Goal: Use online tool/utility: Utilize a website feature to perform a specific function

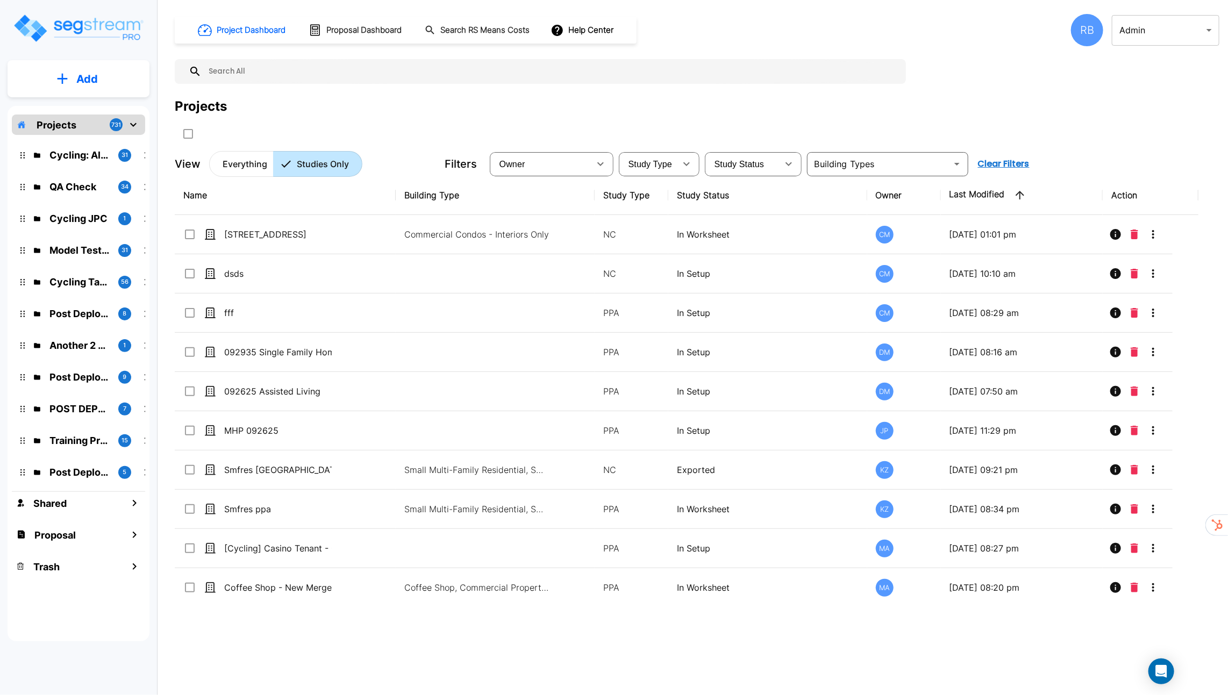
click at [1127, 28] on body "× Your report is being generated. Be patient! × We're working on your Modificat…" at bounding box center [614, 347] width 1228 height 695
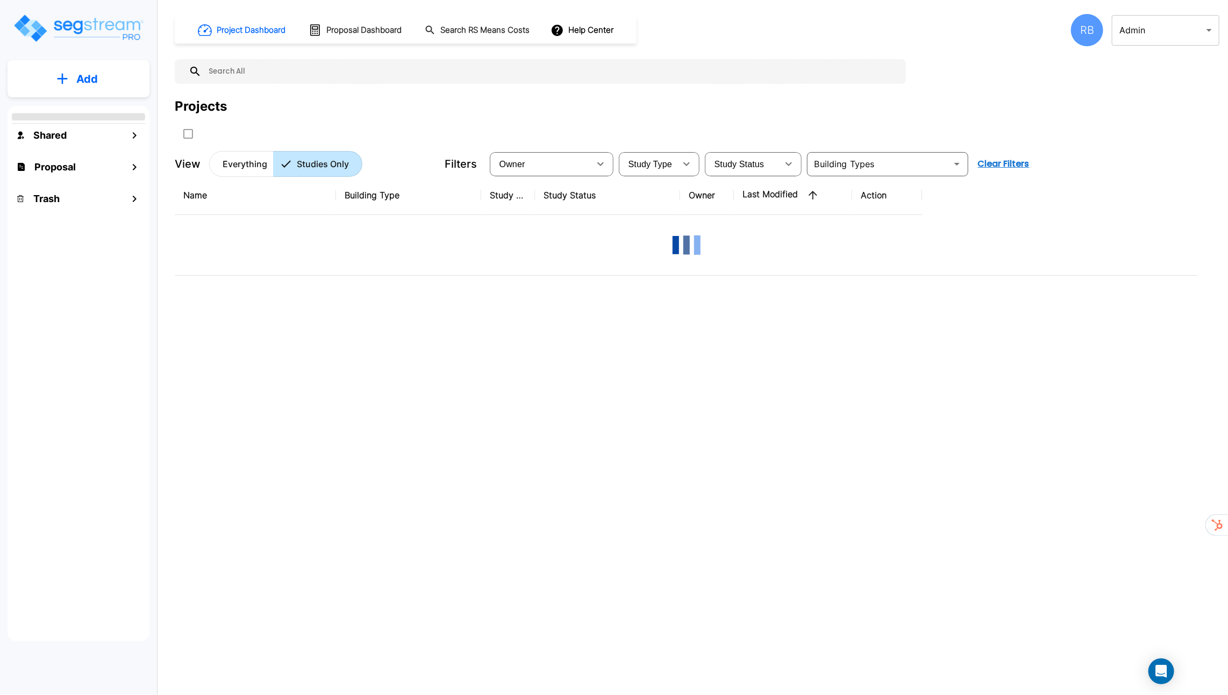
click at [1195, 31] on body "× Your report is being generated. Be patient! × We're working on your Modificat…" at bounding box center [614, 347] width 1228 height 695
type input "1"
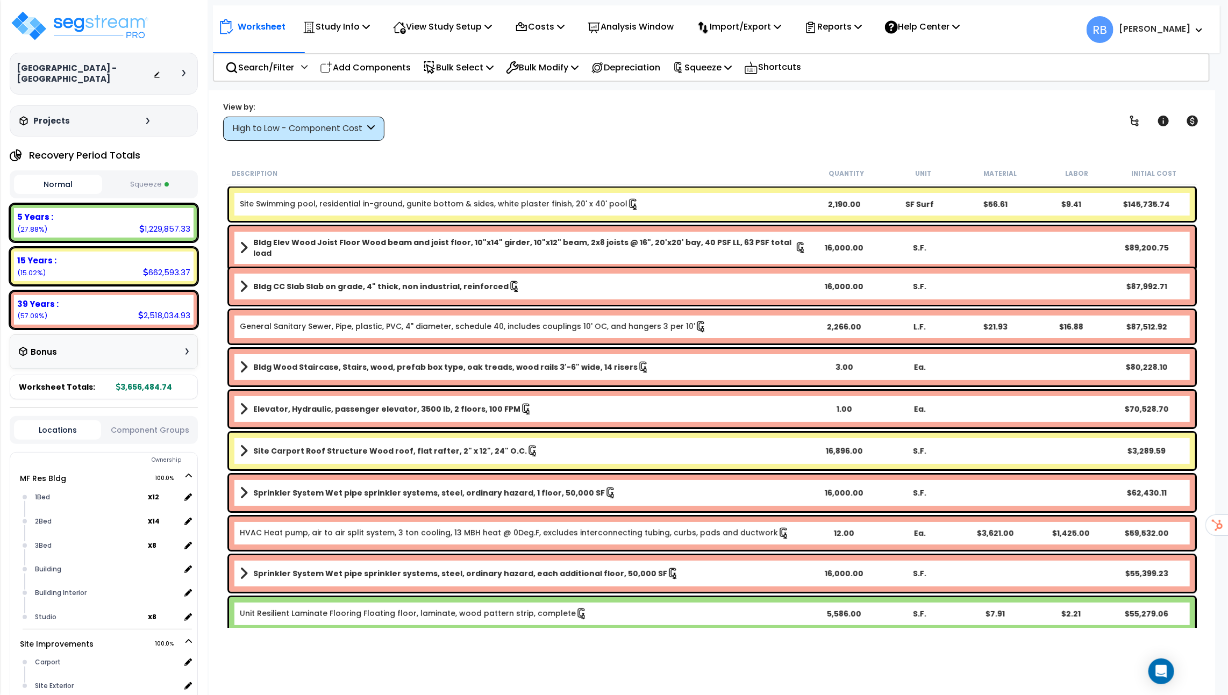
click at [360, 134] on div "High to Low - Component Cost" at bounding box center [298, 129] width 133 height 12
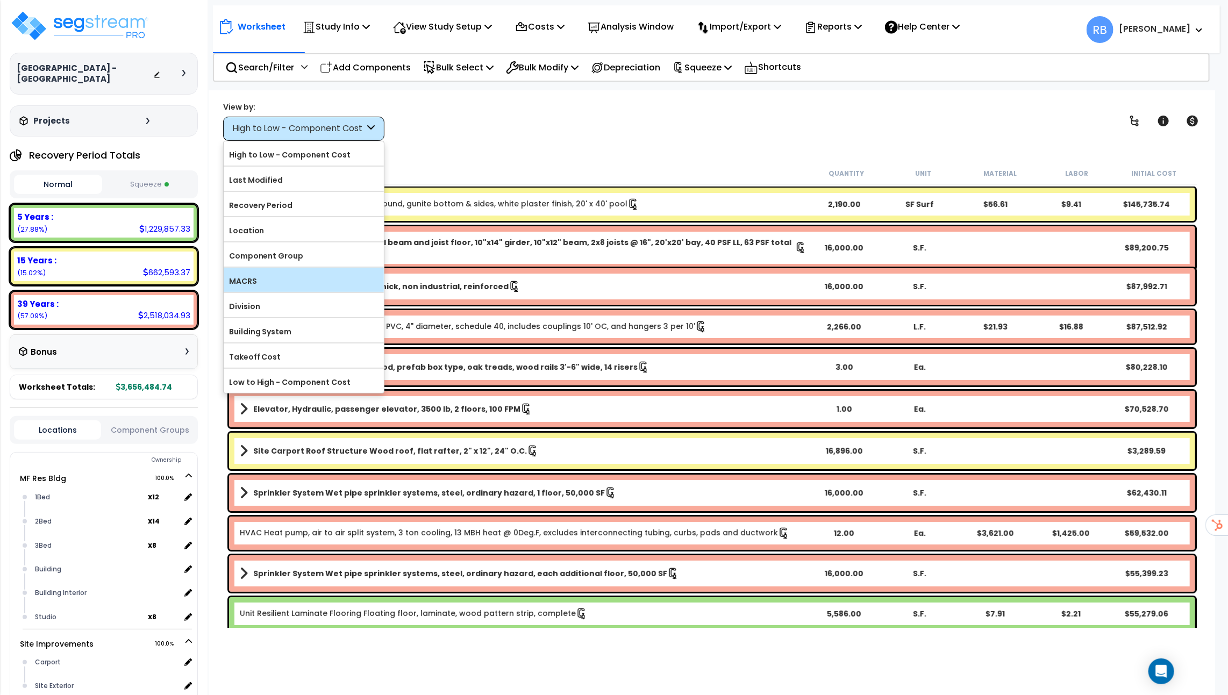
click at [320, 273] on label "MACRS" at bounding box center [304, 281] width 160 height 16
click at [0, 0] on input "MACRS" at bounding box center [0, 0] width 0 height 0
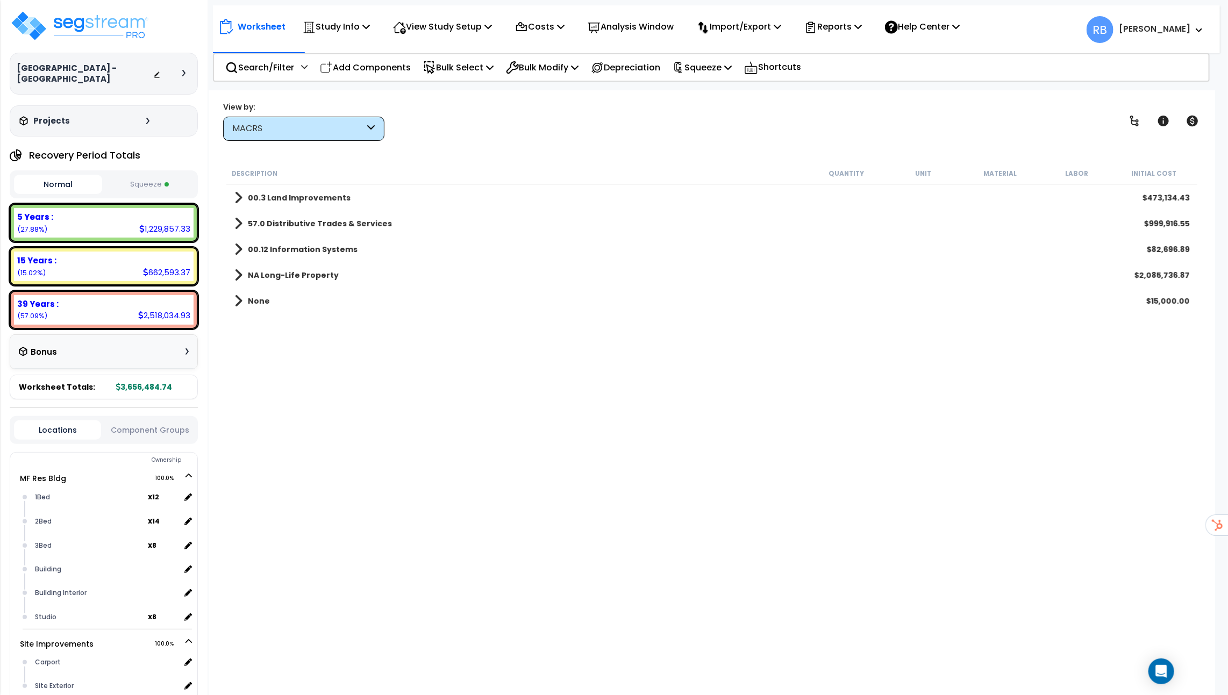
click at [323, 197] on b "00.3 Land Improvements" at bounding box center [299, 198] width 103 height 11
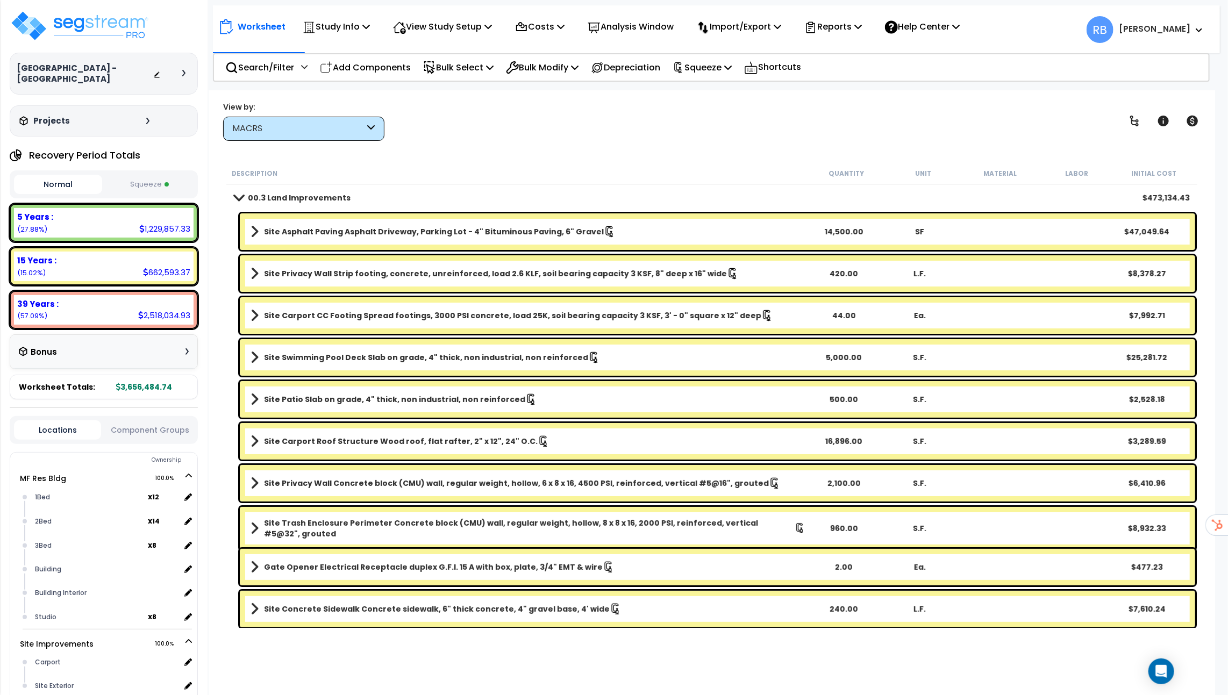
click at [323, 197] on b "00.3 Land Improvements" at bounding box center [299, 198] width 103 height 11
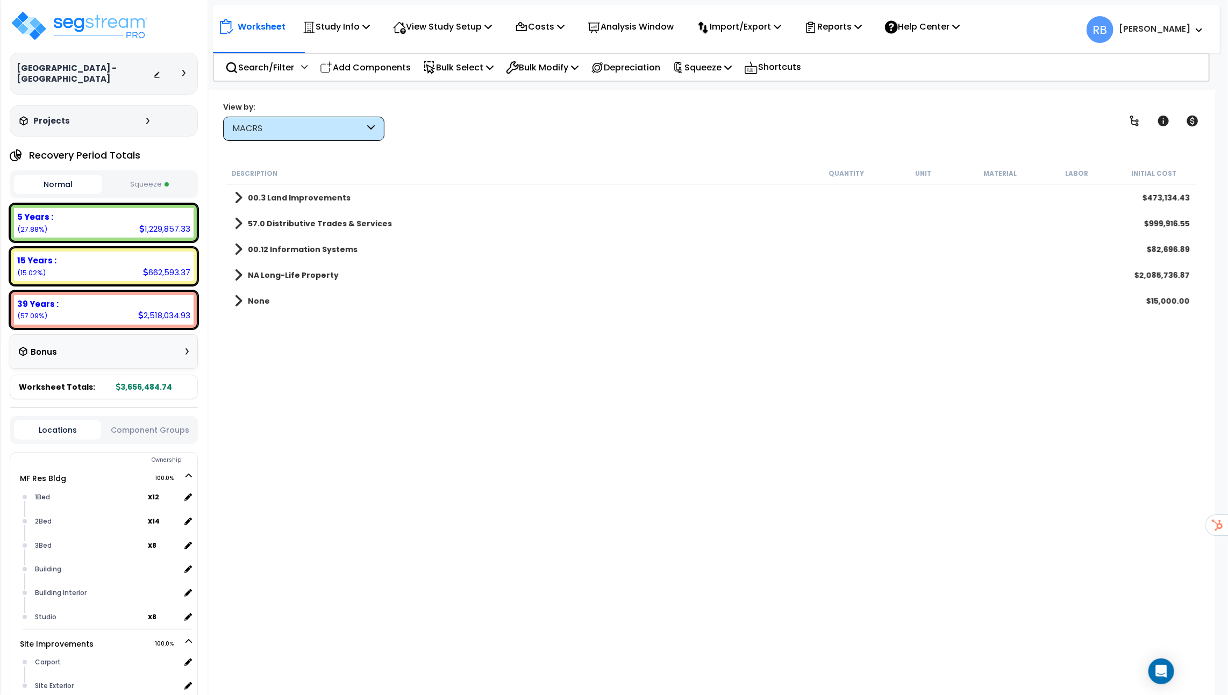
click at [323, 216] on link "57.0 Distributive Trades & Services" at bounding box center [313, 223] width 158 height 15
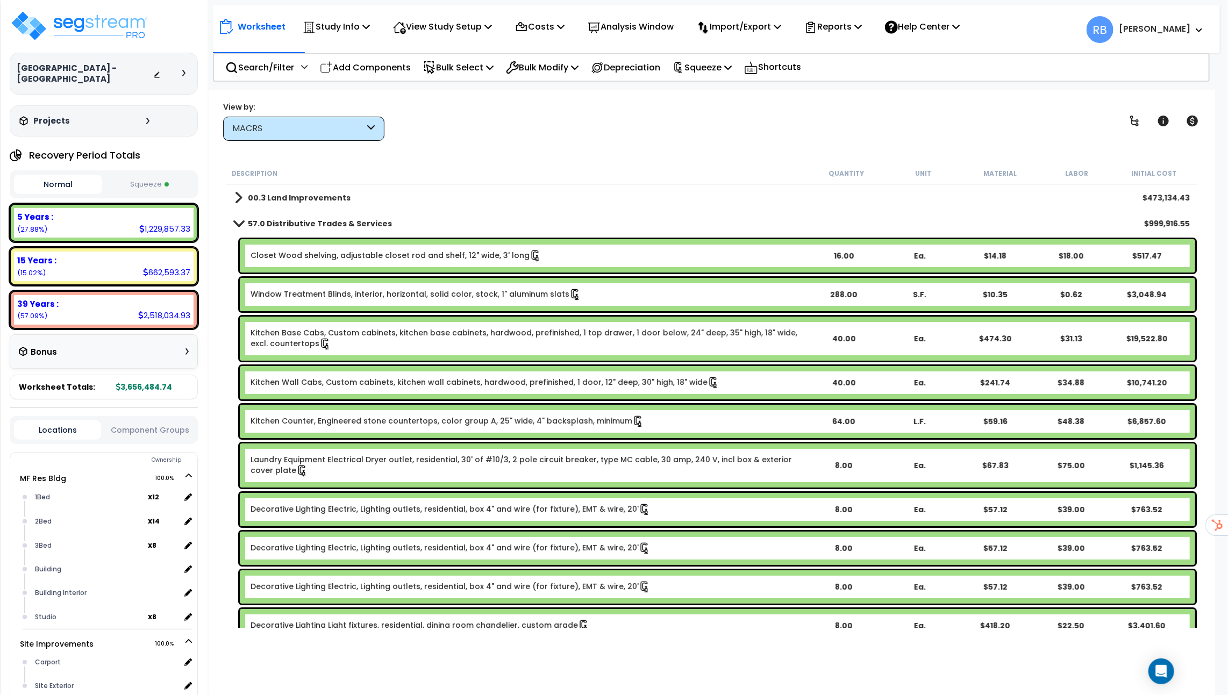
click at [323, 218] on b "57.0 Distributive Trades & Services" at bounding box center [320, 223] width 144 height 11
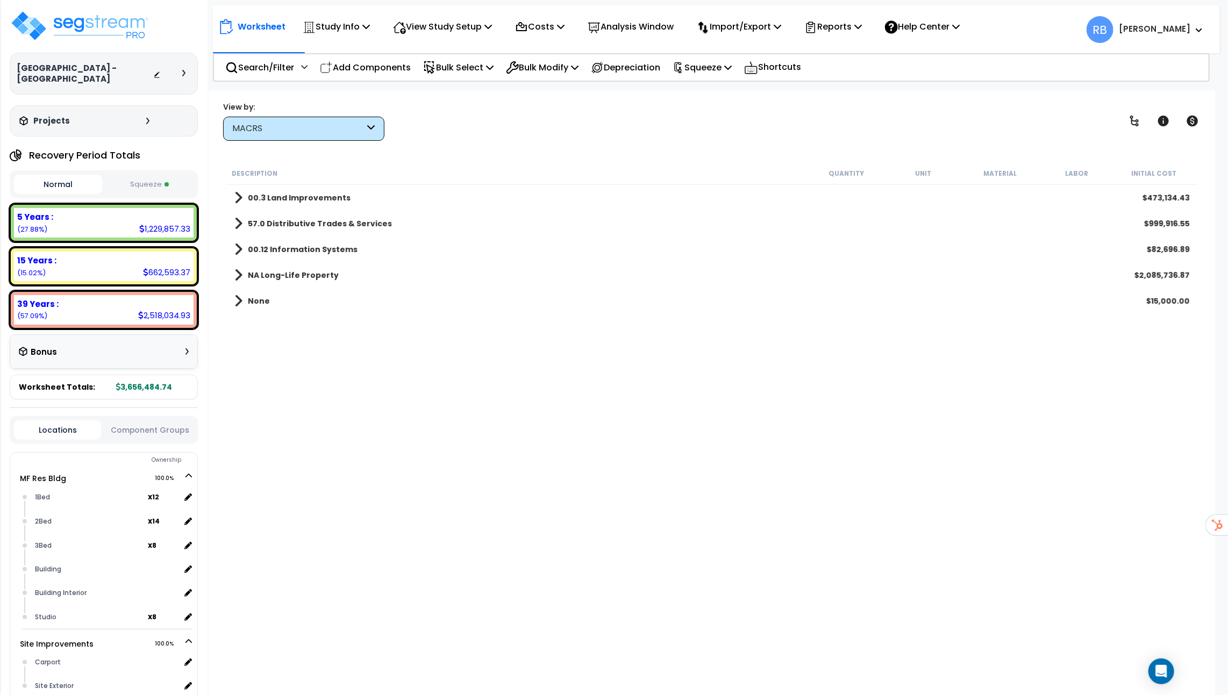
click at [322, 245] on b "00.12 Information Systems" at bounding box center [303, 249] width 110 height 11
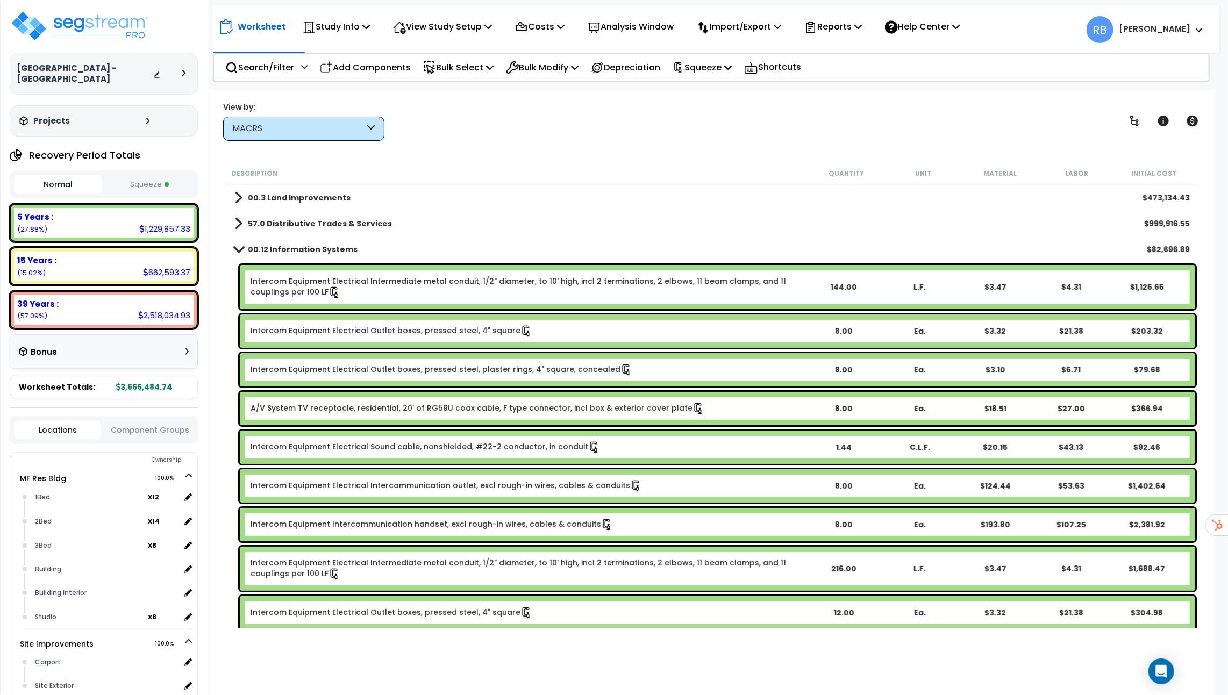
click at [322, 246] on b "00.12 Information Systems" at bounding box center [303, 249] width 110 height 11
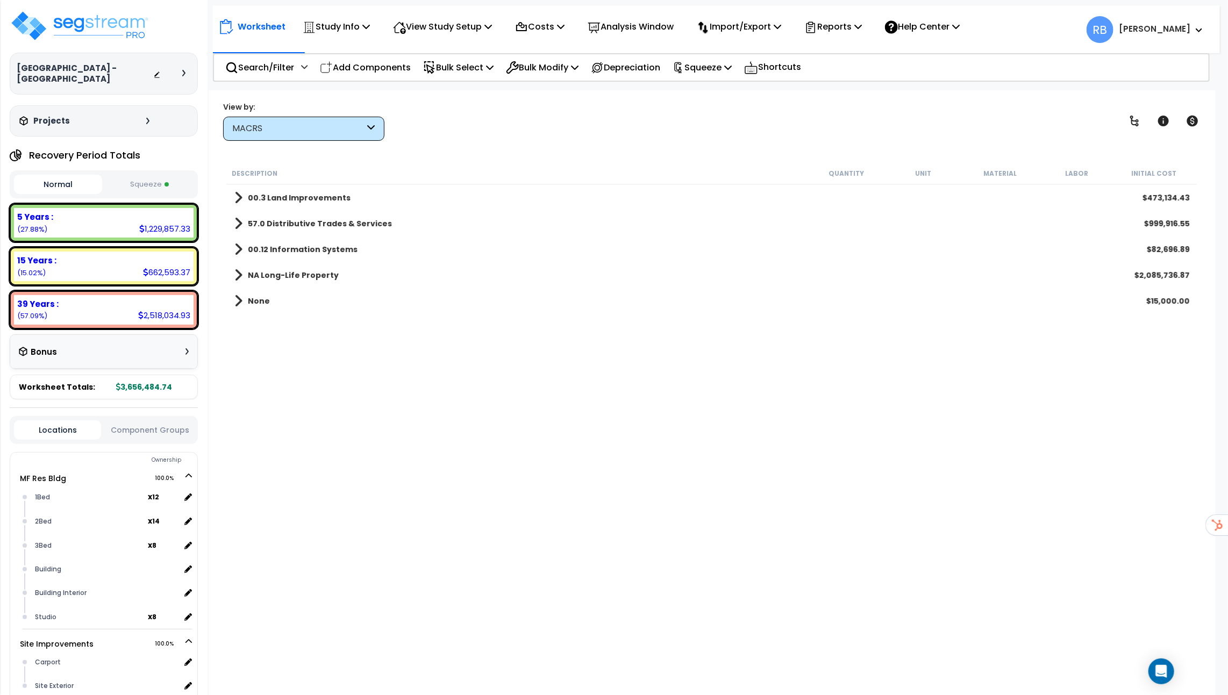
click at [178, 175] on button "Squeeze" at bounding box center [149, 184] width 88 height 19
click at [275, 214] on div "57.0 Distributive Trades & Services $1,183,096.34" at bounding box center [712, 224] width 966 height 26
click at [76, 175] on button "Normal" at bounding box center [58, 184] width 88 height 19
click at [131, 175] on button "Squeeze" at bounding box center [149, 184] width 88 height 19
click at [239, 197] on span at bounding box center [238, 197] width 8 height 15
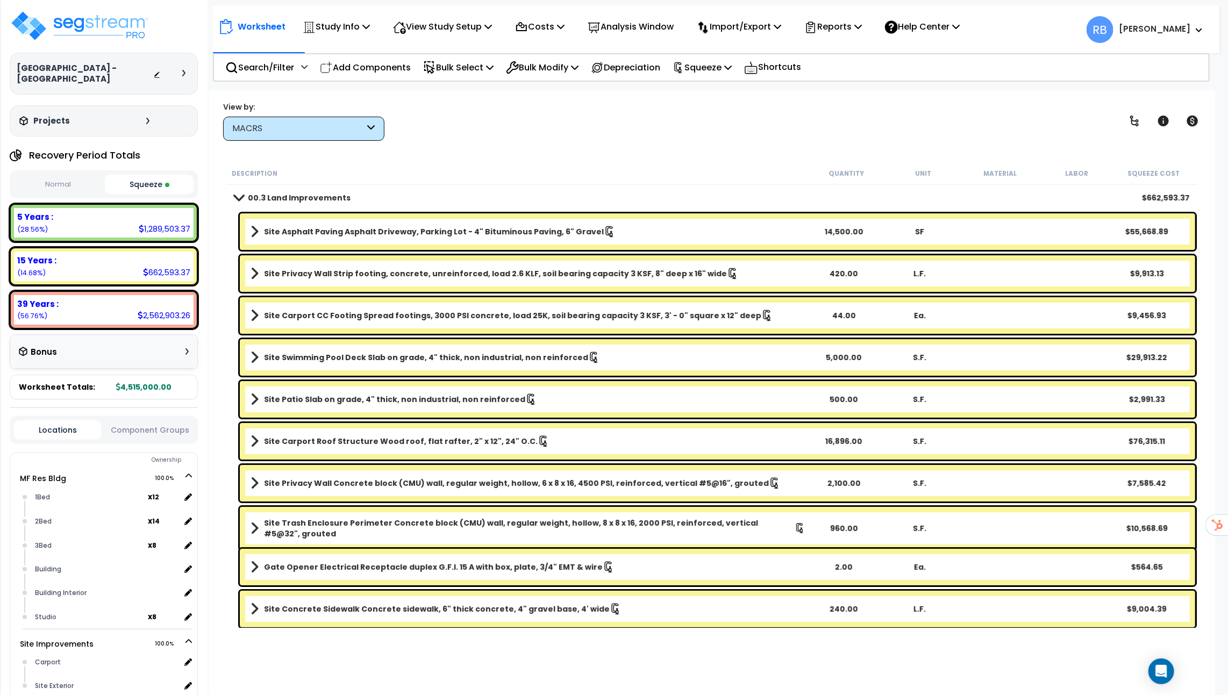
click at [239, 197] on span at bounding box center [238, 198] width 15 height 8
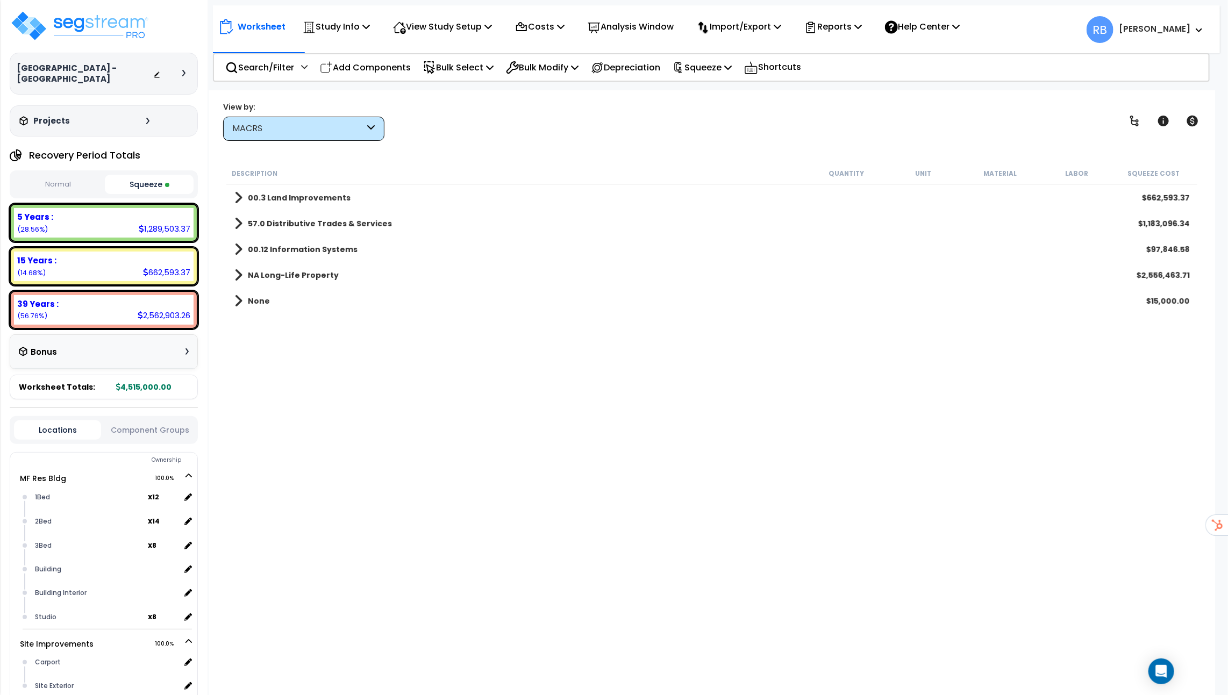
click at [295, 131] on div "MACRS" at bounding box center [298, 129] width 133 height 12
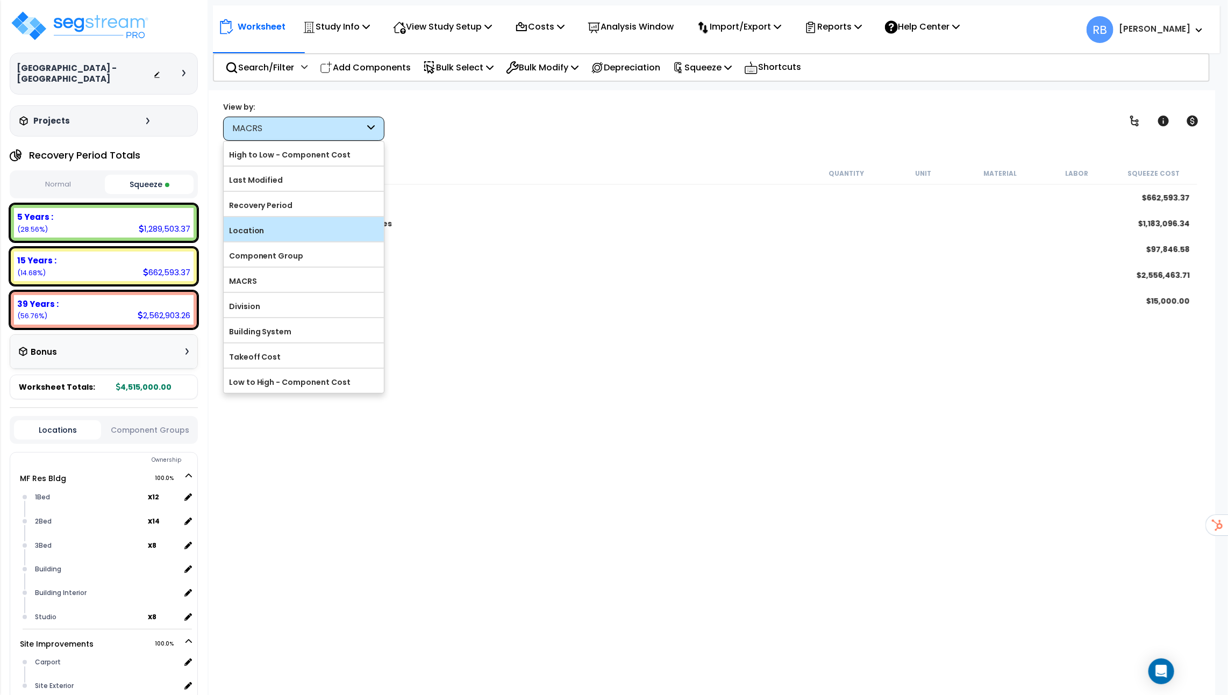
click at [286, 223] on label "Location" at bounding box center [304, 231] width 160 height 16
click at [0, 0] on input "Location" at bounding box center [0, 0] width 0 height 0
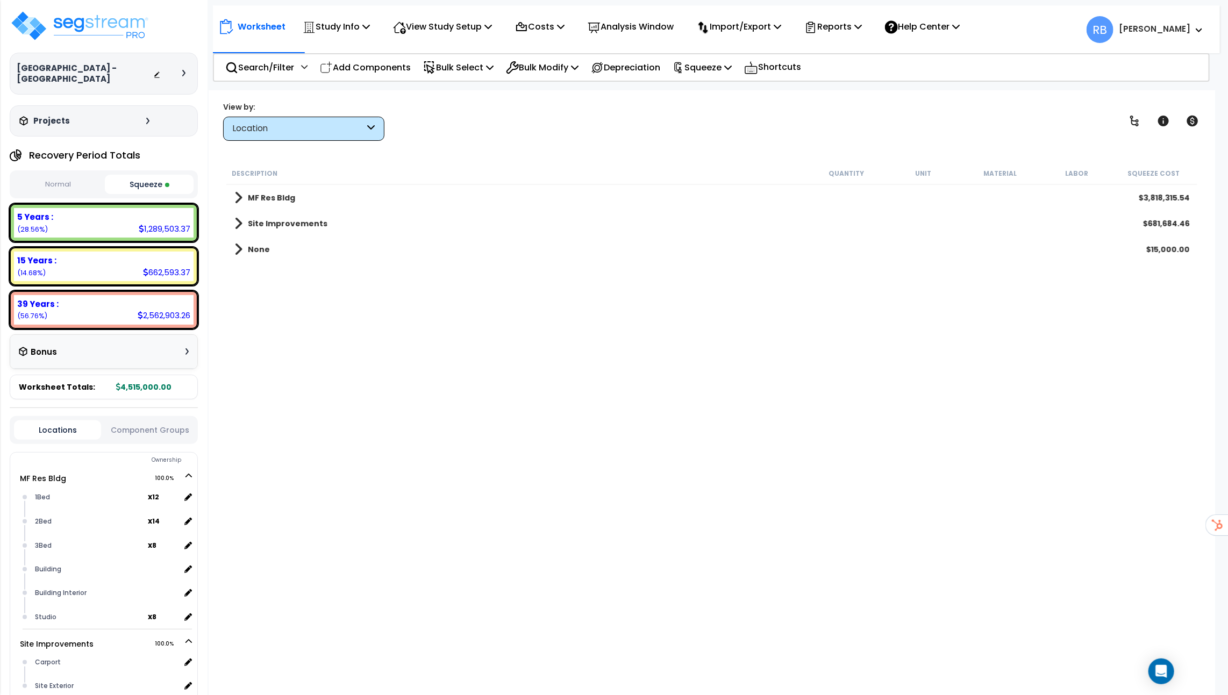
click at [309, 132] on div "Location" at bounding box center [298, 129] width 133 height 12
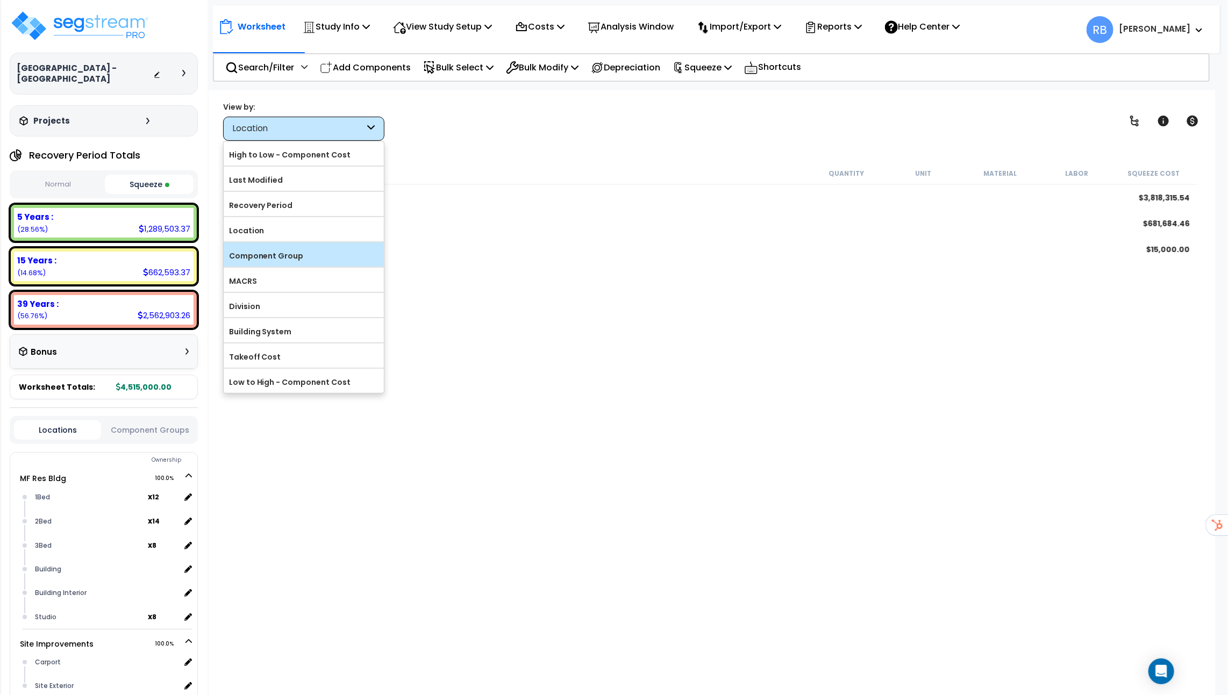
click at [289, 250] on label "Component Group" at bounding box center [304, 256] width 160 height 16
click at [0, 0] on input "Component Group" at bounding box center [0, 0] width 0 height 0
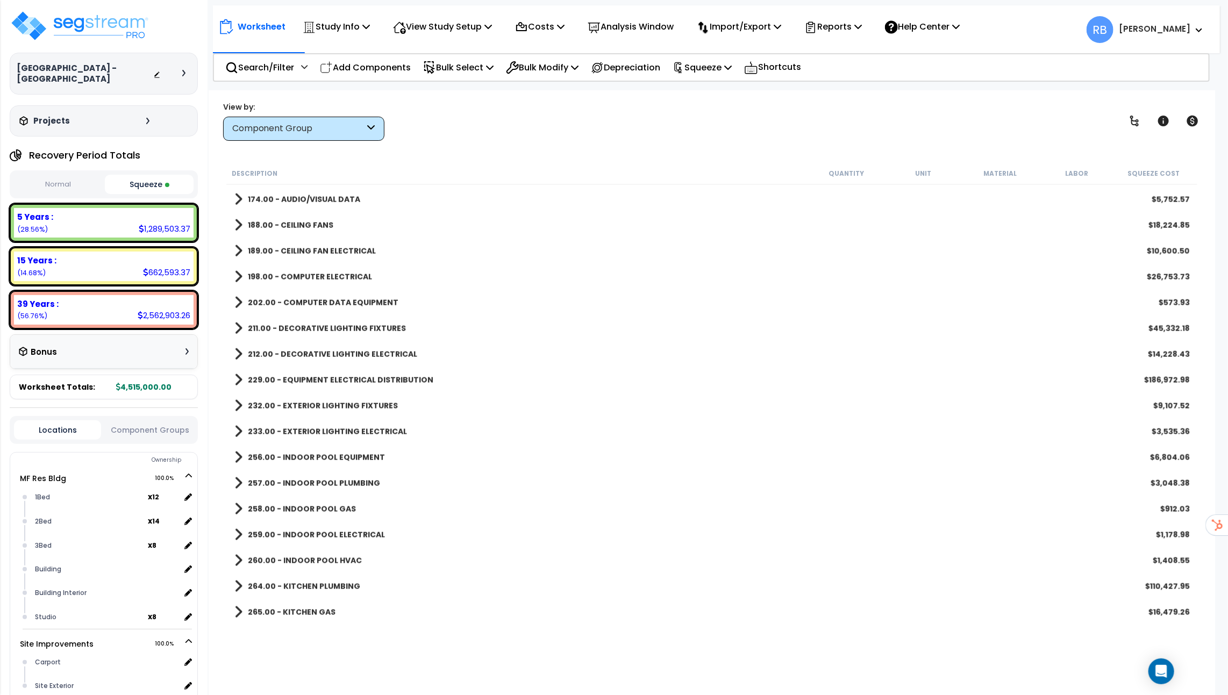
scroll to position [1036, 0]
